Goal: Transaction & Acquisition: Purchase product/service

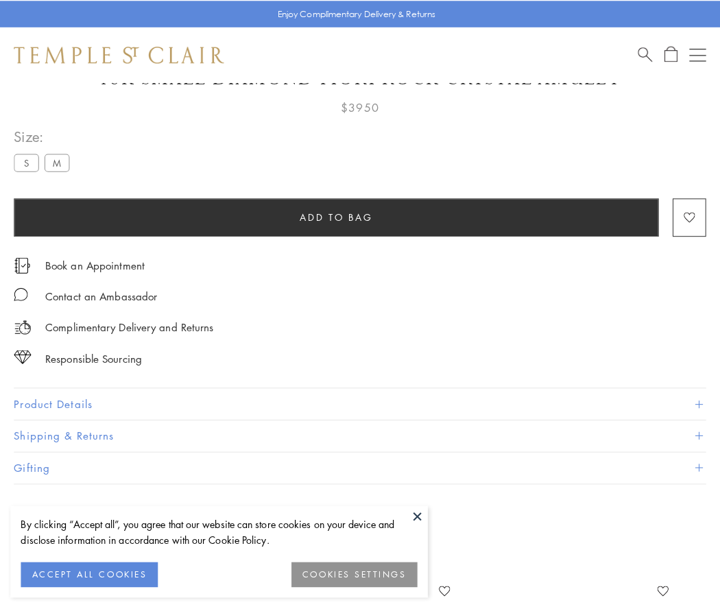
scroll to position [81, 0]
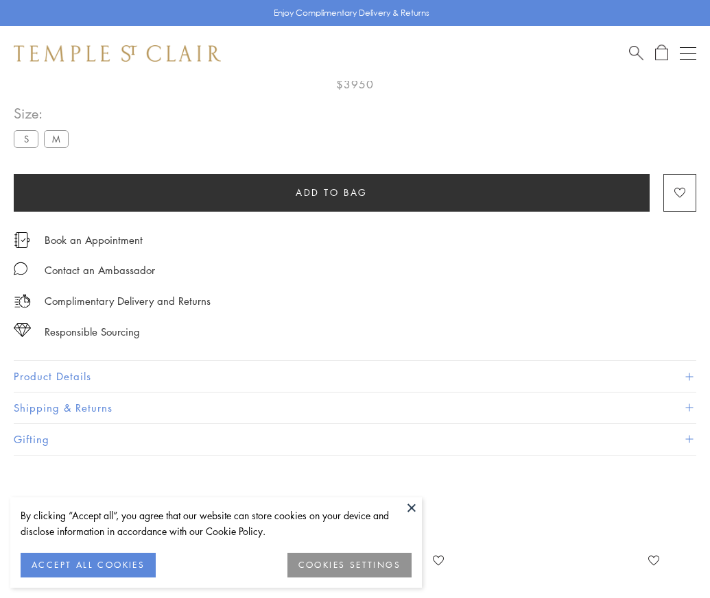
click at [331, 192] on span "Add to bag" at bounding box center [331, 192] width 72 height 15
